Goal: Navigation & Orientation: Find specific page/section

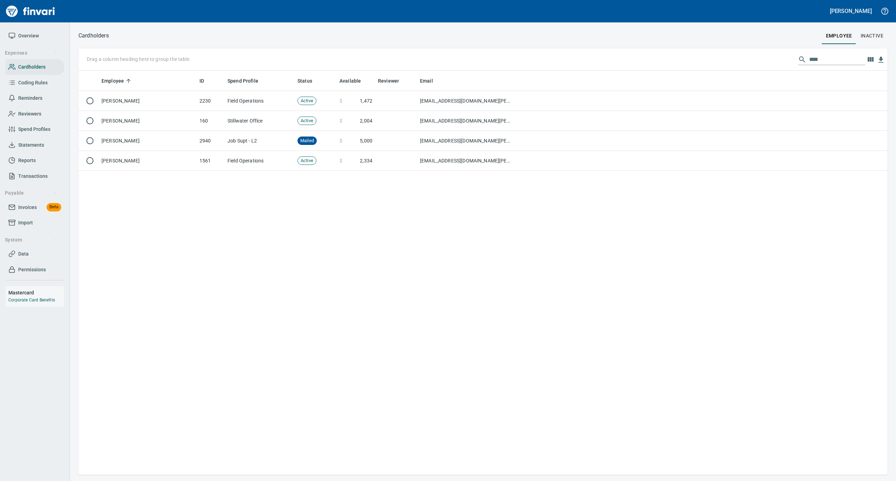
scroll to position [397, 796]
drag, startPoint x: 828, startPoint y: 59, endPoint x: 764, endPoint y: 60, distance: 63.7
click at [765, 60] on div "Drag a column heading here to group the table ****" at bounding box center [483, 59] width 810 height 22
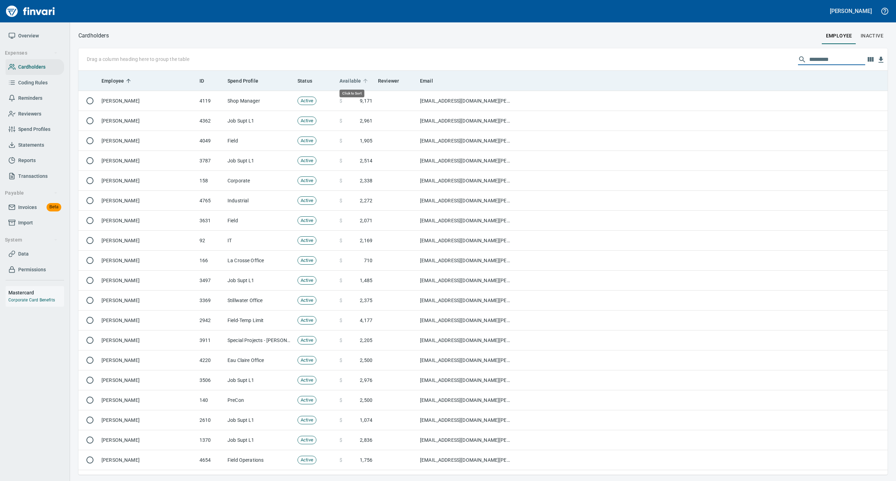
click at [364, 80] on icon at bounding box center [366, 81] width 4 height 4
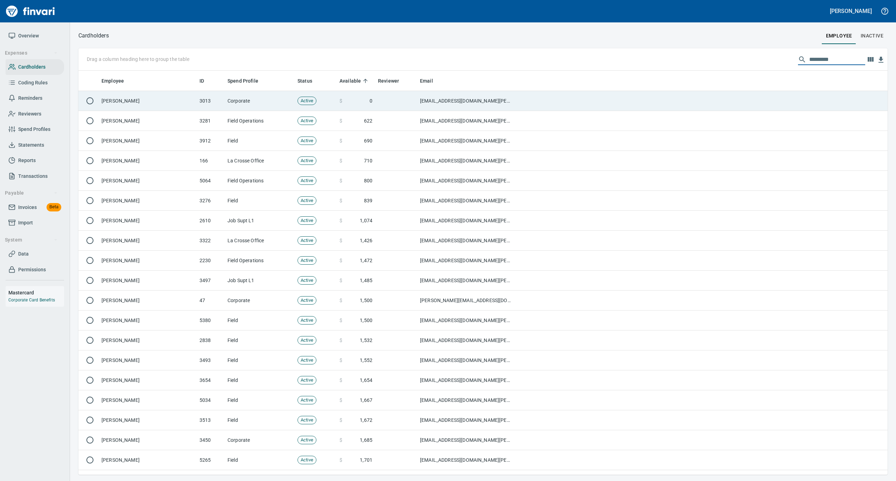
click at [275, 96] on td "Corporate" at bounding box center [260, 101] width 70 height 20
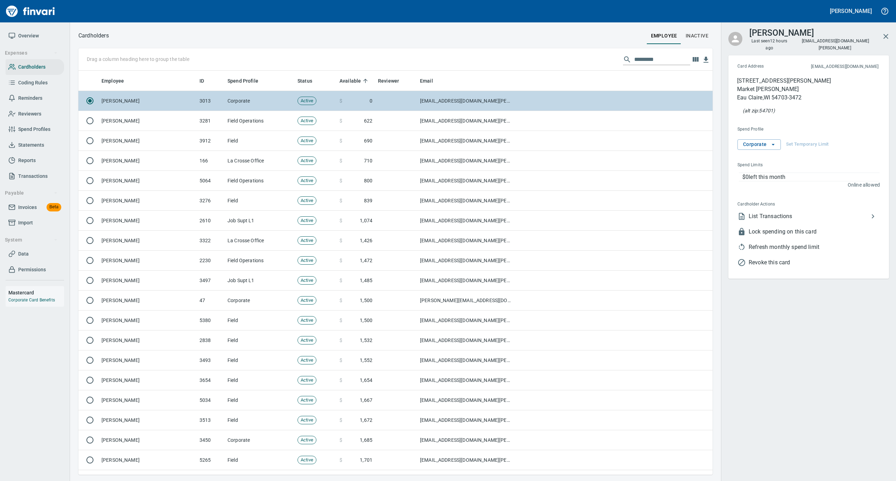
scroll to position [397, 621]
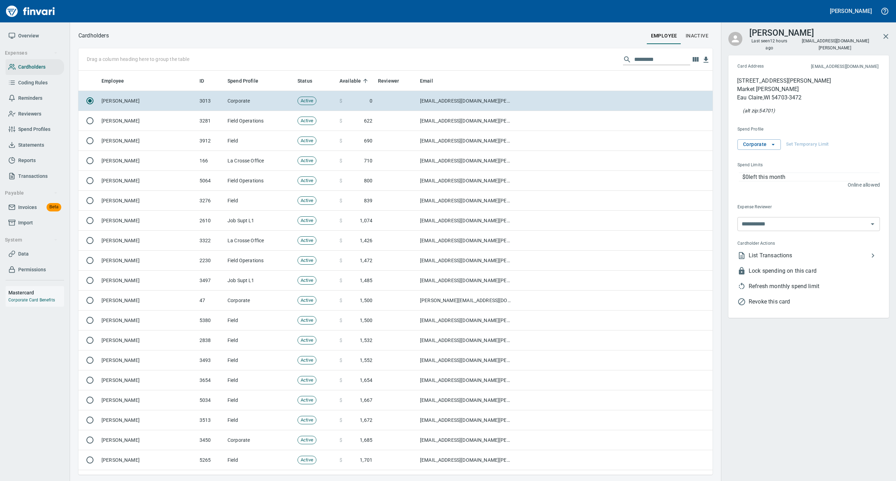
click at [764, 251] on span "List Transactions" at bounding box center [809, 255] width 120 height 8
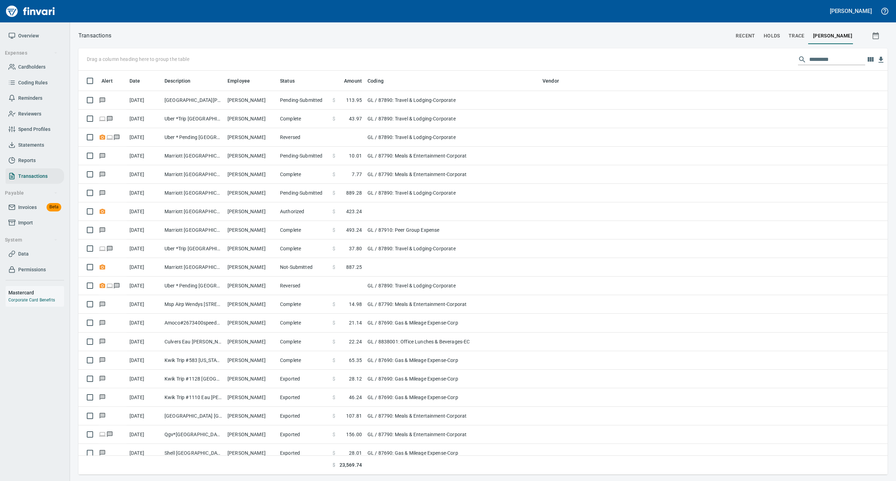
scroll to position [397, 796]
click at [33, 68] on span "Cardholders" at bounding box center [31, 67] width 27 height 9
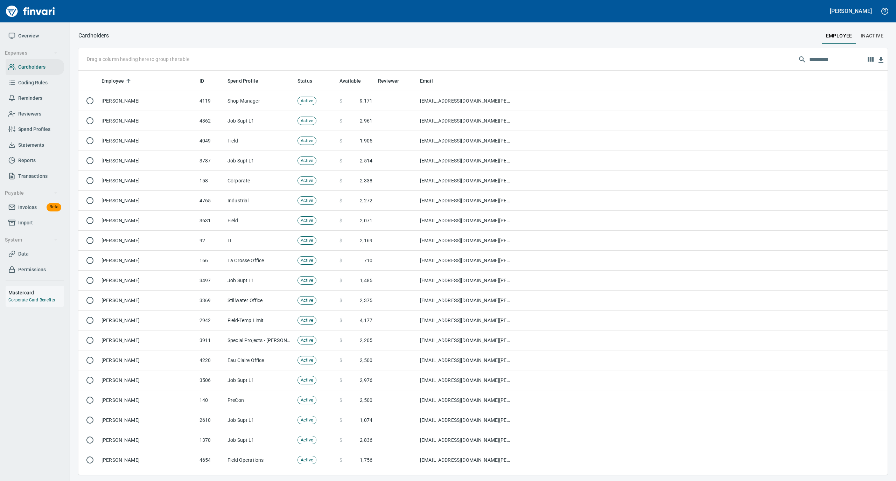
scroll to position [397, 796]
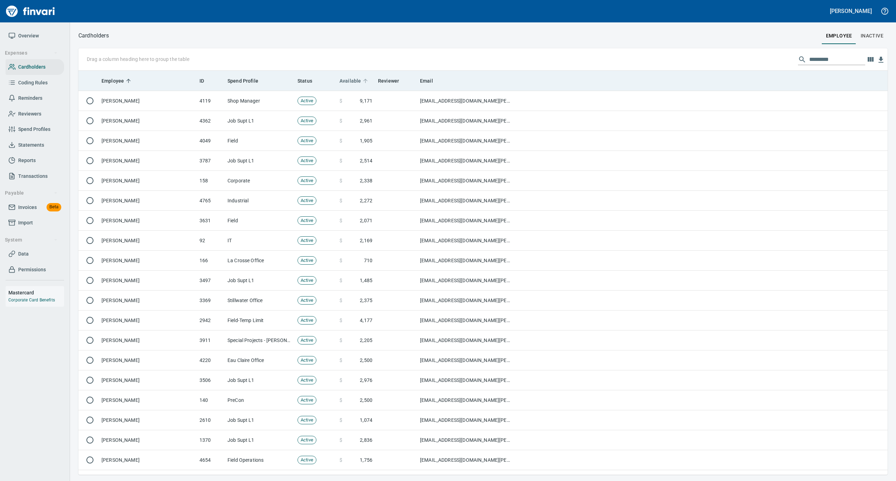
click at [364, 80] on icon at bounding box center [365, 81] width 6 height 6
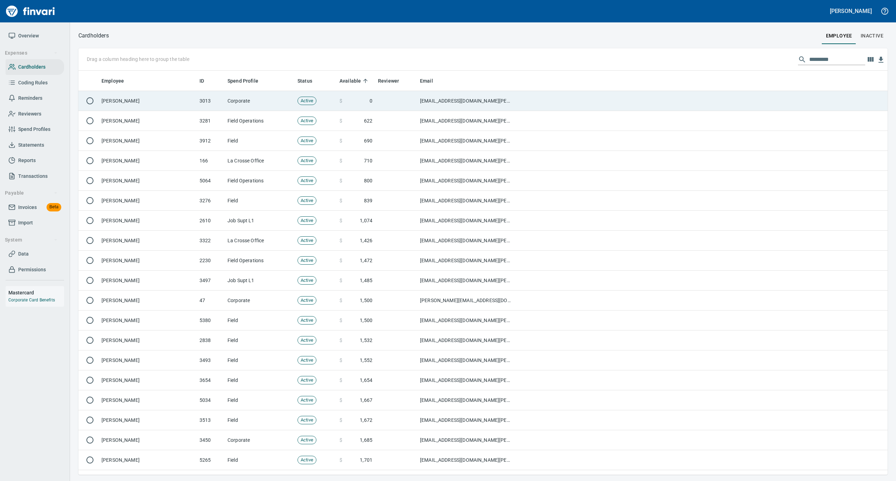
click at [383, 100] on td at bounding box center [396, 101] width 42 height 20
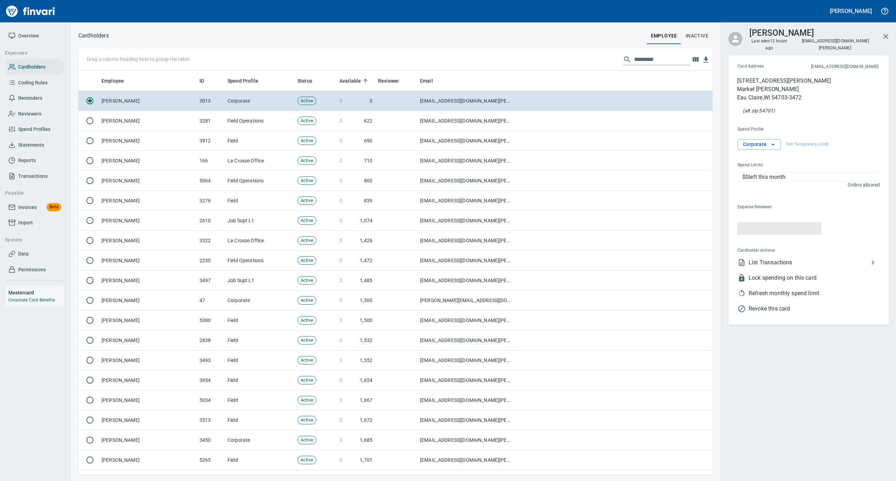
scroll to position [397, 621]
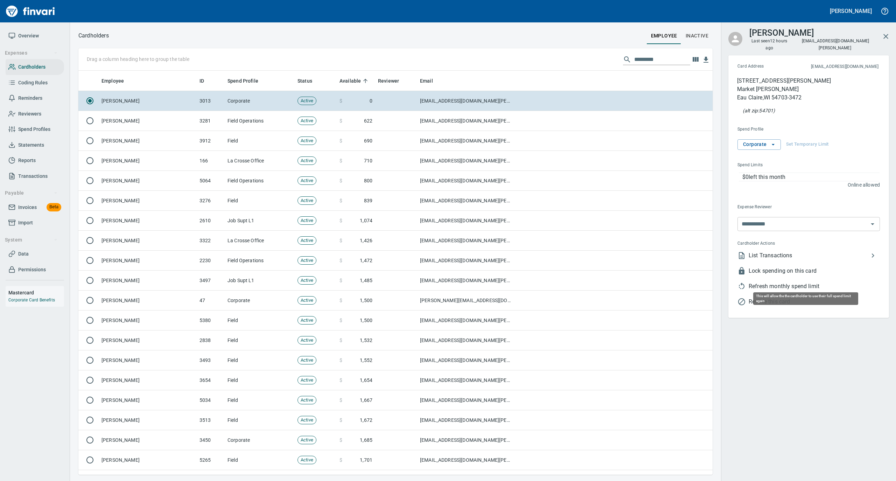
click at [774, 282] on span "Refresh monthly spend limit" at bounding box center [814, 286] width 131 height 8
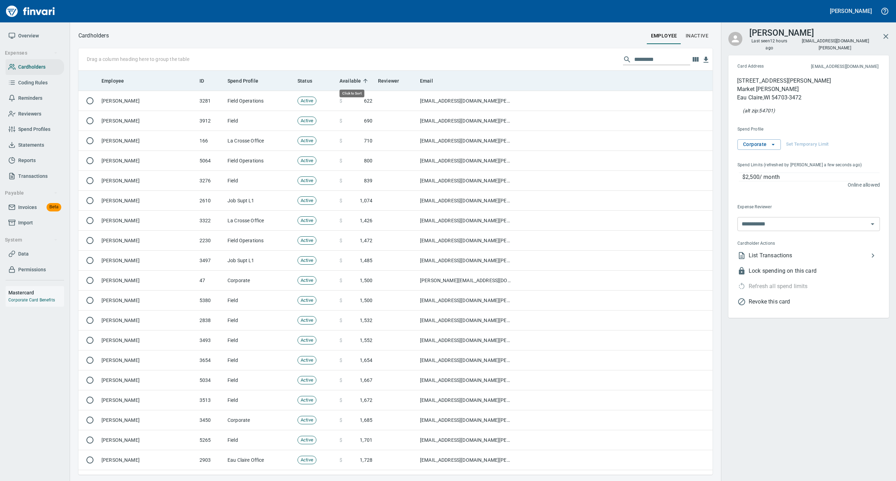
click at [362, 77] on span "Available" at bounding box center [355, 81] width 30 height 8
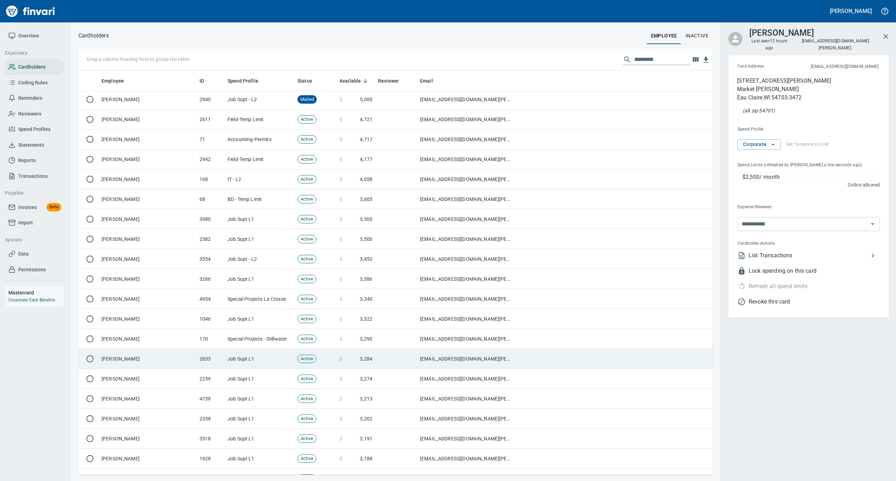
scroll to position [0, 0]
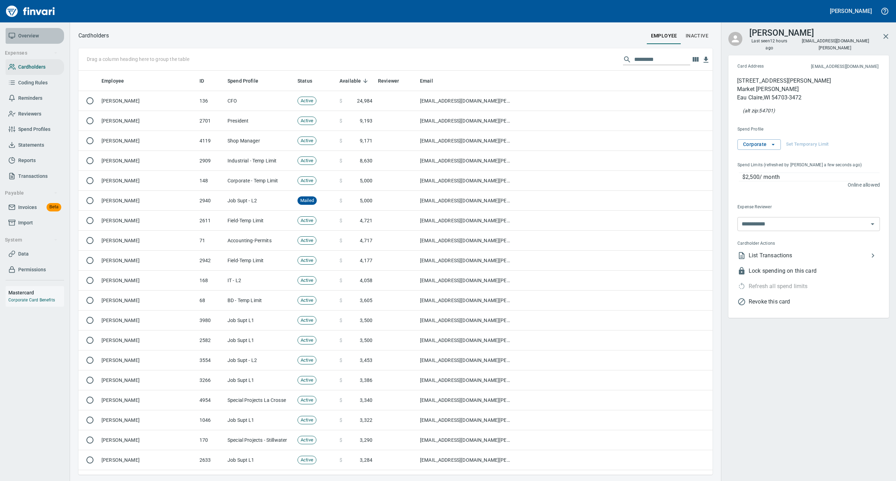
click at [36, 39] on span "Overview" at bounding box center [28, 36] width 21 height 9
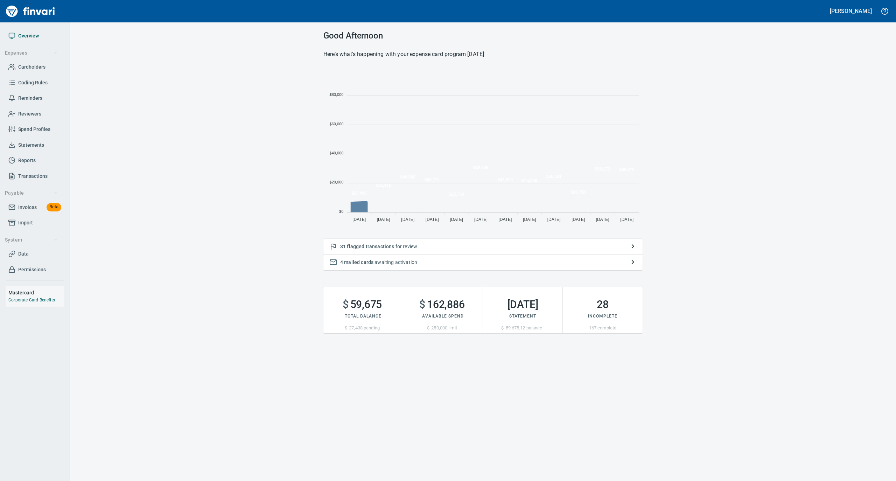
scroll to position [156, 312]
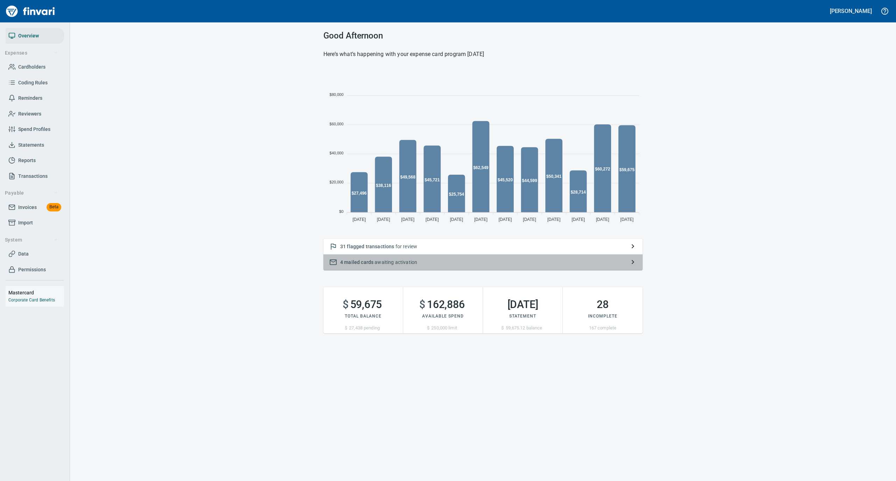
click at [443, 261] on p "4 mailed cards awaiting activation" at bounding box center [483, 262] width 286 height 7
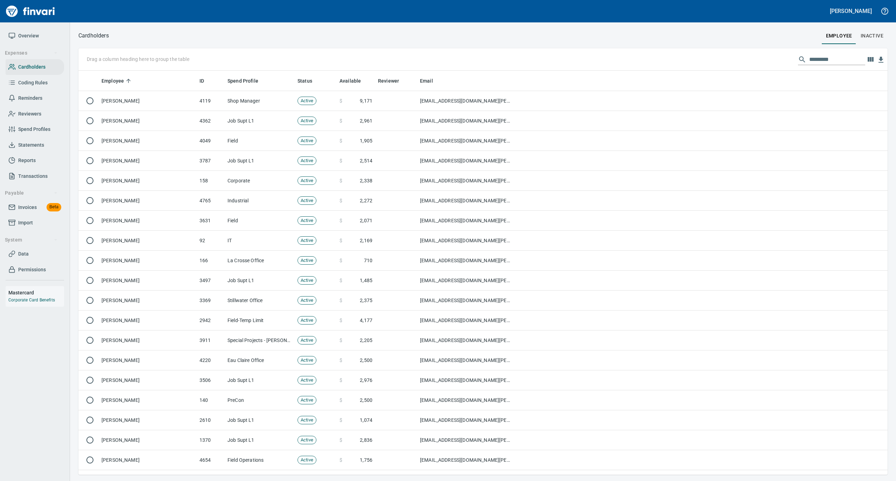
scroll to position [397, 796]
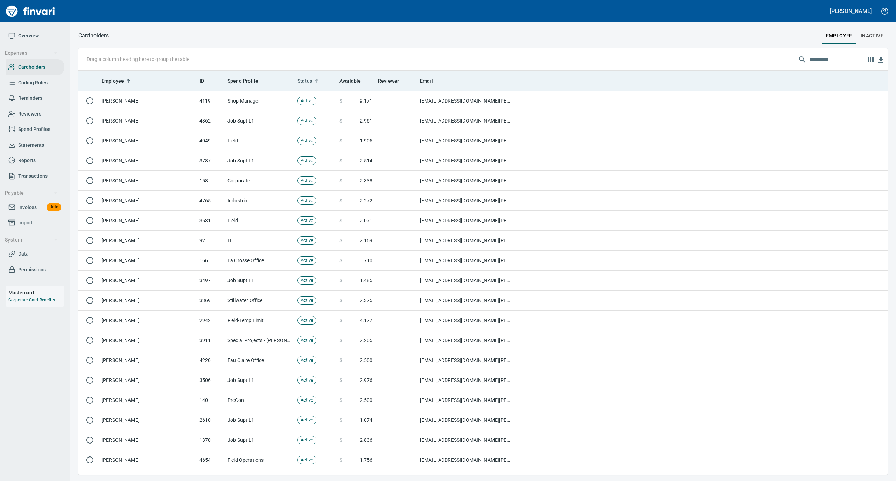
click at [314, 79] on icon at bounding box center [317, 81] width 6 height 6
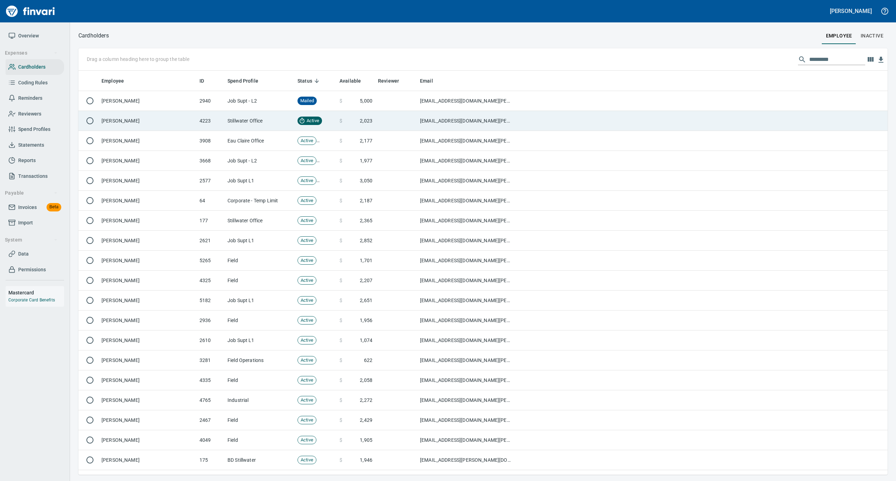
click at [158, 117] on td "[PERSON_NAME]" at bounding box center [148, 121] width 98 height 20
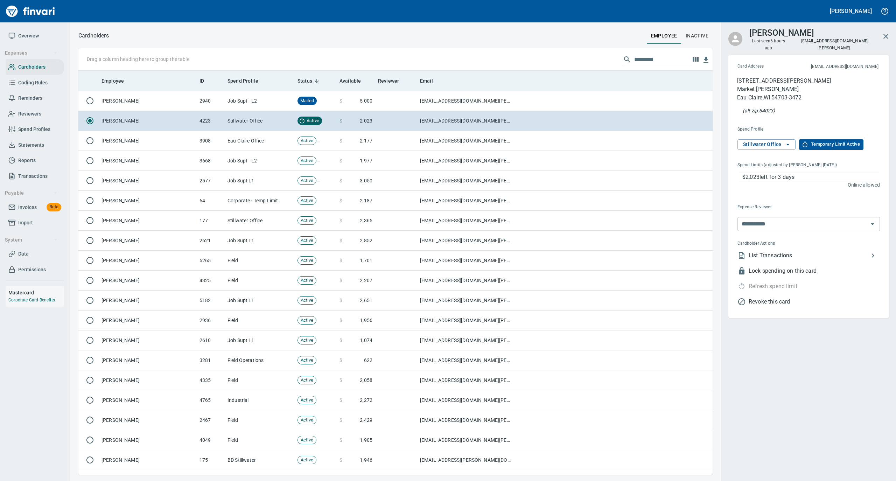
click at [314, 80] on icon at bounding box center [317, 81] width 6 height 6
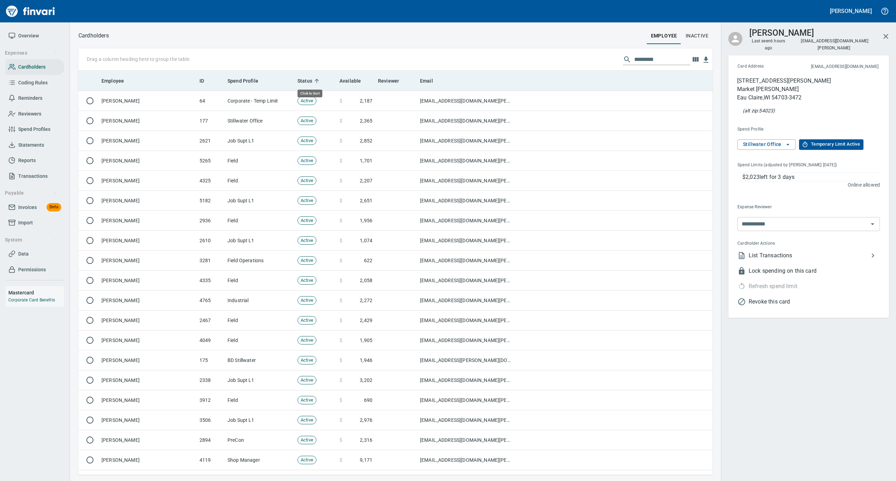
click at [314, 80] on icon at bounding box center [317, 81] width 6 height 6
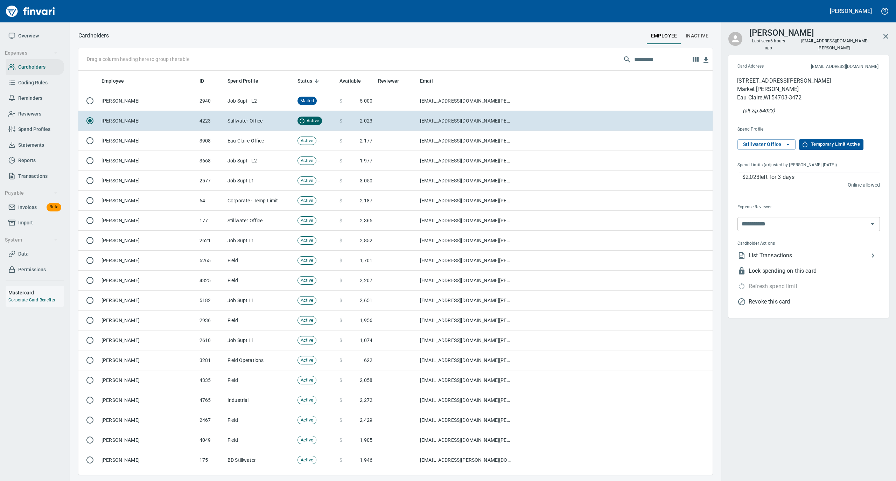
scroll to position [397, 621]
click at [23, 32] on span "Overview" at bounding box center [28, 36] width 21 height 9
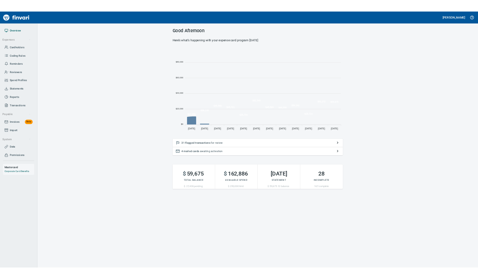
scroll to position [156, 312]
